Goal: Task Accomplishment & Management: Manage account settings

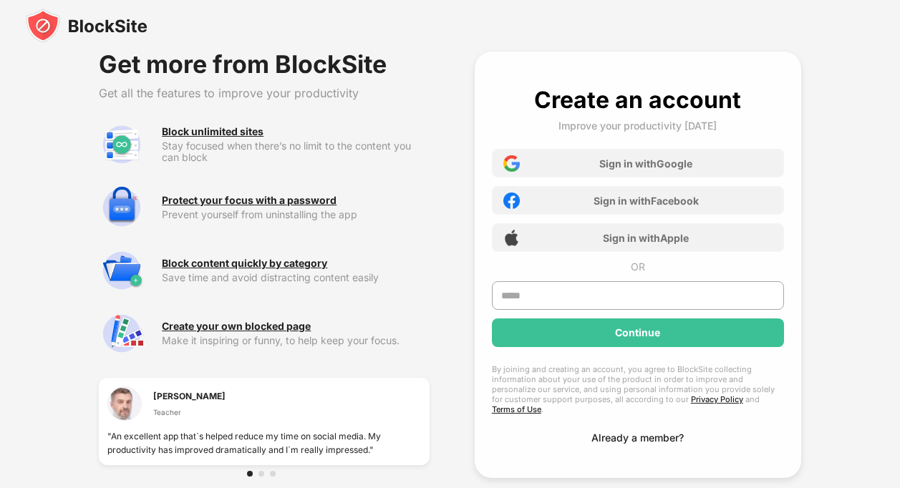
click at [626, 432] on div "Already a member?" at bounding box center [638, 438] width 92 height 12
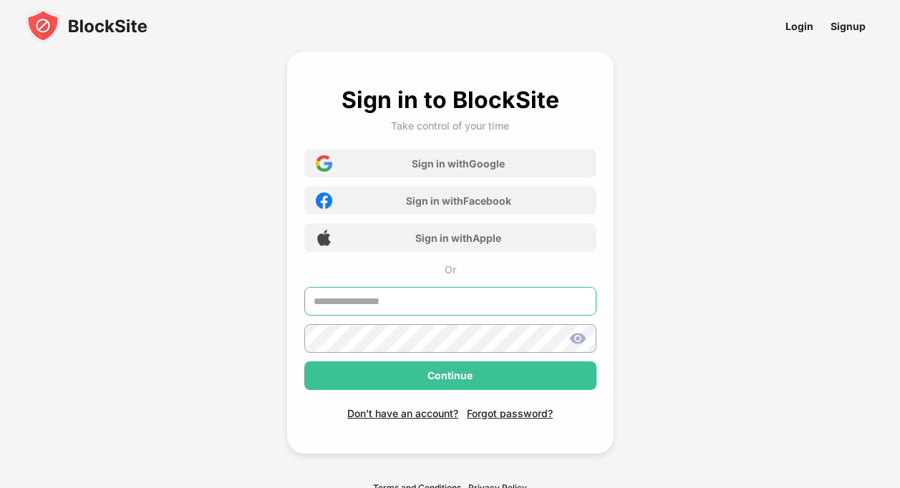
click at [355, 306] on input "text" at bounding box center [450, 301] width 292 height 29
type input "**********"
click at [578, 335] on img at bounding box center [577, 338] width 17 height 17
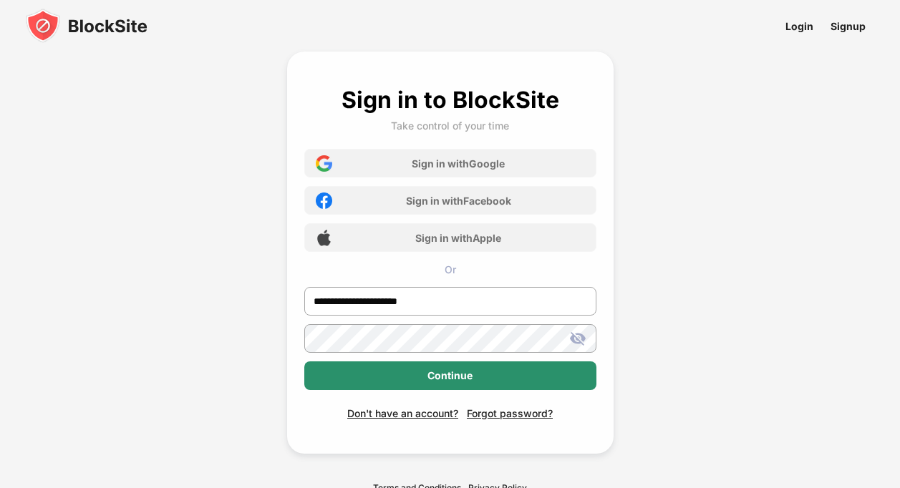
click at [499, 374] on div "Continue" at bounding box center [450, 376] width 292 height 29
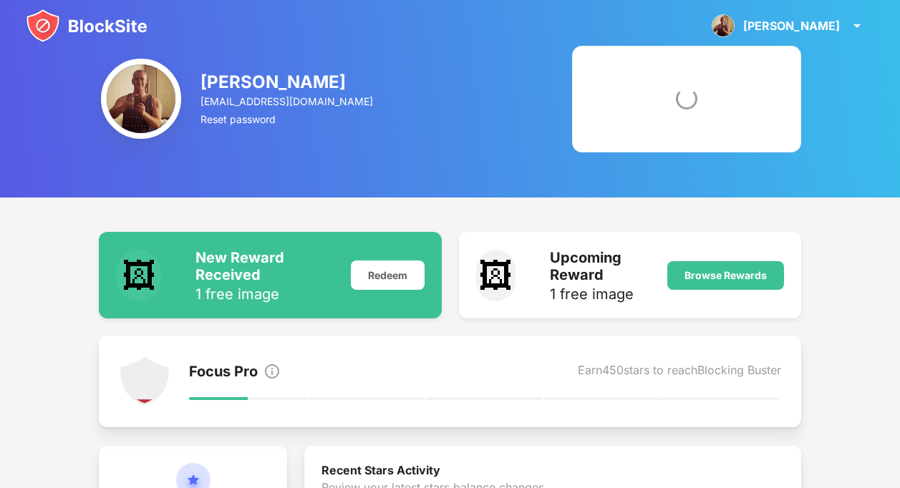
click at [123, 24] on img at bounding box center [87, 26] width 122 height 34
click at [110, 29] on img at bounding box center [87, 26] width 122 height 34
